Goal: Information Seeking & Learning: Learn about a topic

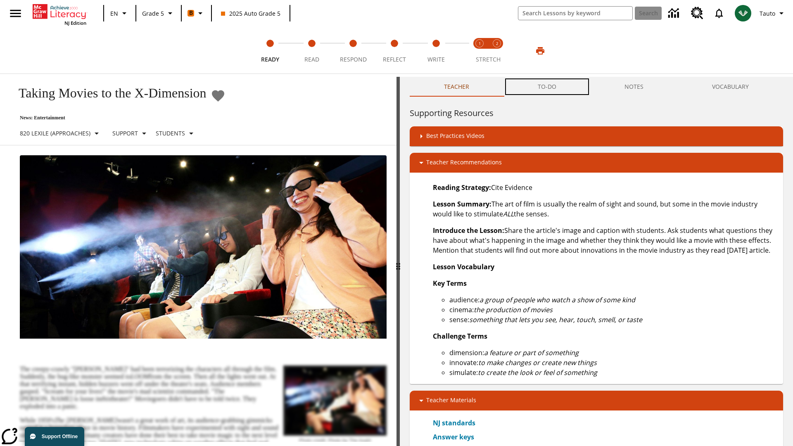
click at [547, 87] on button "TO-DO" at bounding box center [546, 87] width 87 height 20
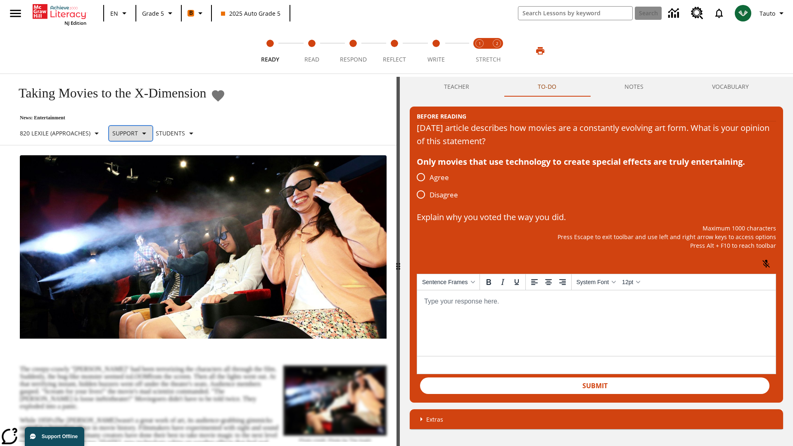
click at [137, 133] on p "Support" at bounding box center [125, 133] width 26 height 9
click at [146, 181] on p "Support" at bounding box center [145, 181] width 49 height 9
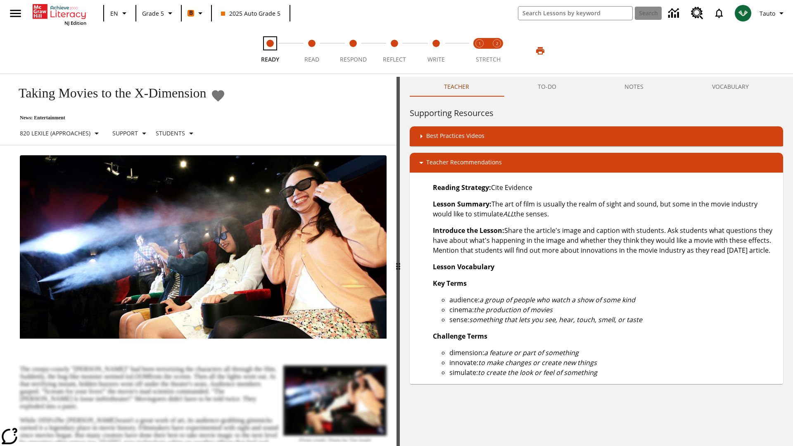
click at [270, 51] on span "Ready" at bounding box center [270, 56] width 18 height 15
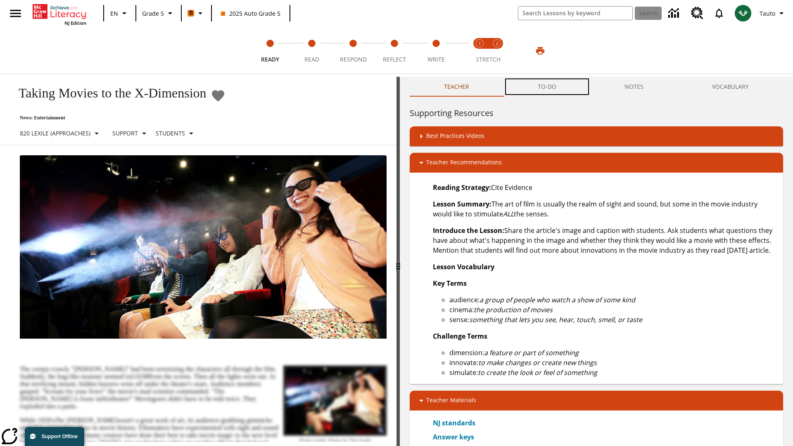
click at [547, 87] on button "TO-DO" at bounding box center [546, 87] width 87 height 20
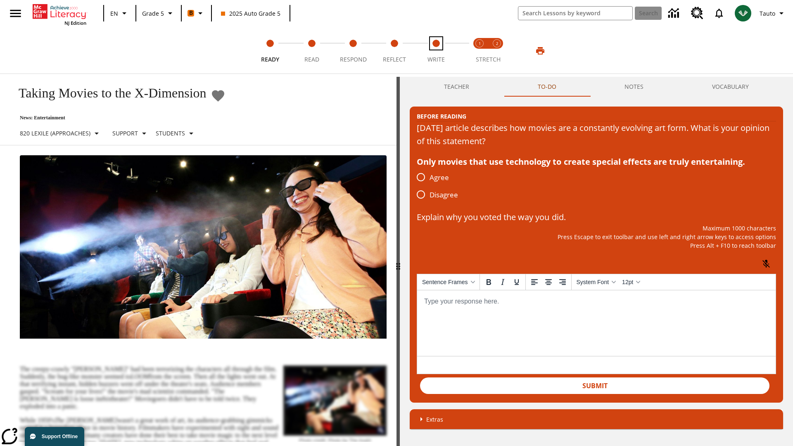
click at [436, 51] on span "Write" at bounding box center [435, 56] width 17 height 15
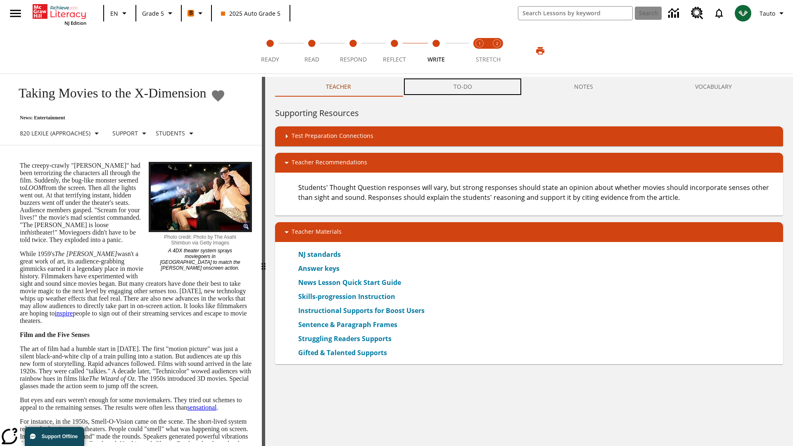
scroll to position [0, 0]
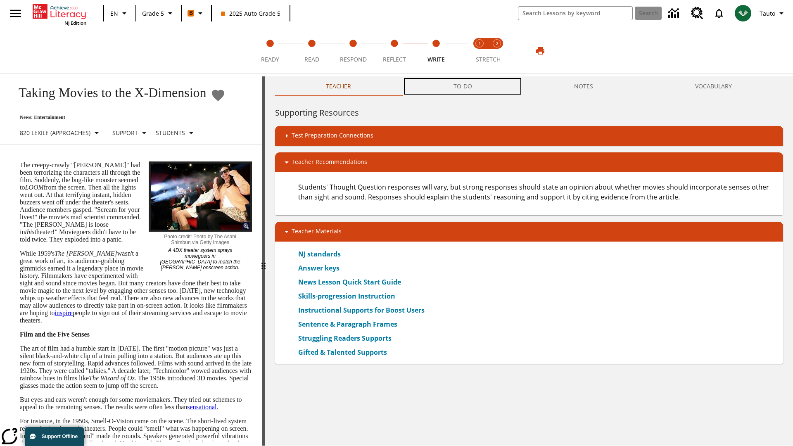
click at [463, 87] on button "TO-DO" at bounding box center [462, 86] width 121 height 20
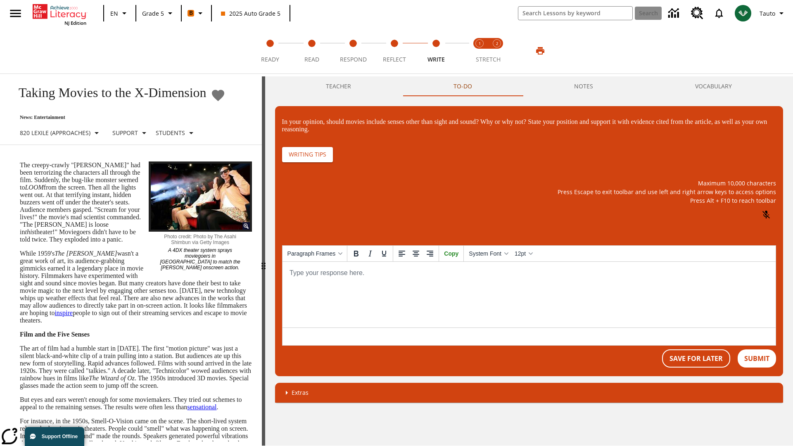
scroll to position [0, 0]
